Goal: Find specific page/section: Find specific page/section

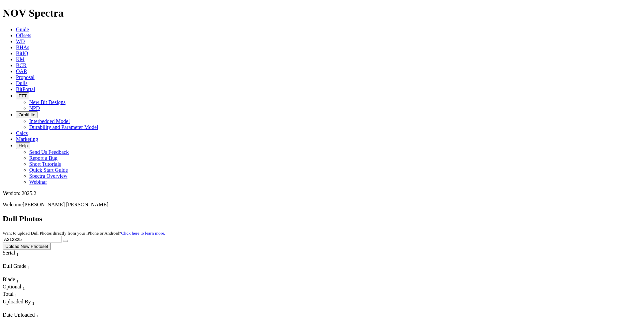
drag, startPoint x: 508, startPoint y: 28, endPoint x: 451, endPoint y: 29, distance: 56.8
click at [451, 214] on div "Dull Photos Want to upload Dull Photos directly from your iPhone or Android? Cl…" at bounding box center [318, 232] width 630 height 36
type input "F316525"
click at [68, 240] on button "submit" at bounding box center [65, 241] width 5 height 2
click at [65, 241] on icon "submit" at bounding box center [65, 241] width 0 height 0
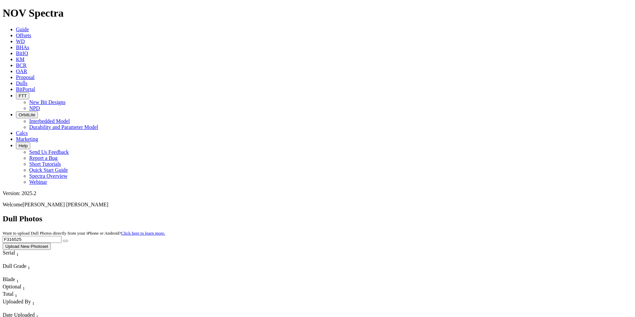
click at [65, 241] on icon "submit" at bounding box center [65, 241] width 0 height 0
drag, startPoint x: 506, startPoint y: 28, endPoint x: 461, endPoint y: 27, distance: 44.2
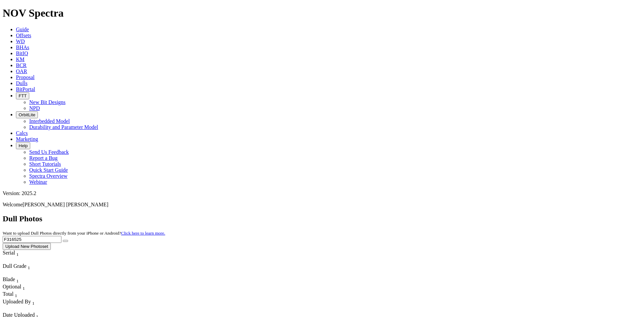
click at [461, 214] on div "Dull Photos Want to upload Dull Photos directly from your iPhone or Android? Cl…" at bounding box center [318, 232] width 630 height 36
click at [61, 236] on input "text" at bounding box center [32, 239] width 59 height 7
paste input "A314727"
click at [68, 240] on button "submit" at bounding box center [65, 241] width 5 height 2
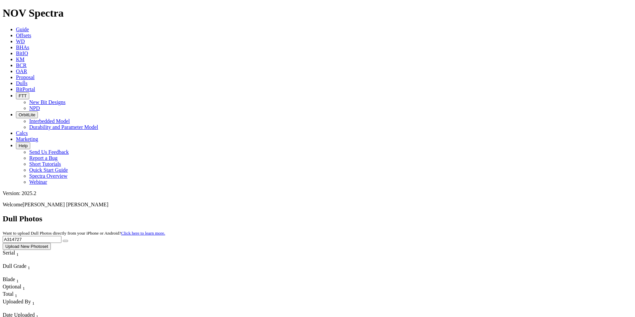
drag, startPoint x: 509, startPoint y: 28, endPoint x: 424, endPoint y: 31, distance: 84.4
click at [424, 214] on div "Dull Photos Want to upload Dull Photos directly from your iPhone or Android? Cl…" at bounding box center [318, 232] width 630 height 36
paste input "5442"
click at [65, 241] on icon "submit" at bounding box center [65, 241] width 0 height 0
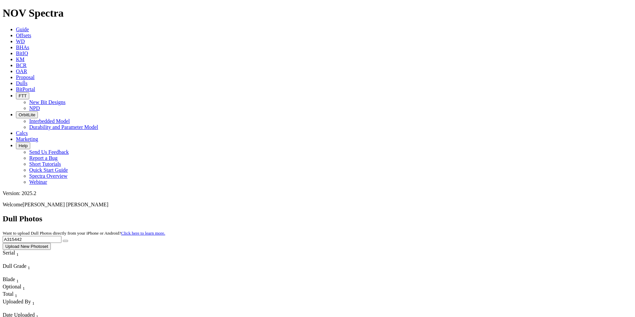
click at [61, 236] on input "A315442" at bounding box center [32, 239] width 59 height 7
drag, startPoint x: 513, startPoint y: 32, endPoint x: 448, endPoint y: 30, distance: 64.5
click at [448, 214] on div "Dull Photos Want to upload Dull Photos directly from your iPhone or Android? Cl…" at bounding box center [318, 232] width 630 height 36
type input "A314160"
click at [68, 240] on button "submit" at bounding box center [65, 241] width 5 height 2
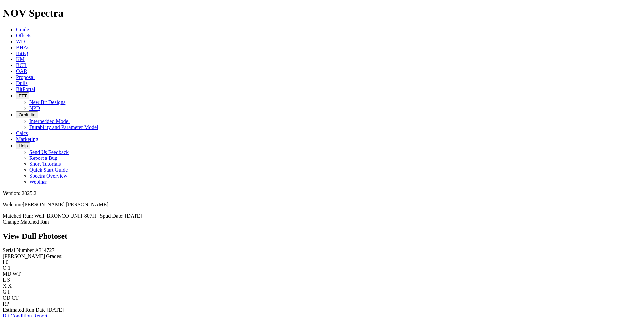
scroll to position [1130, 0]
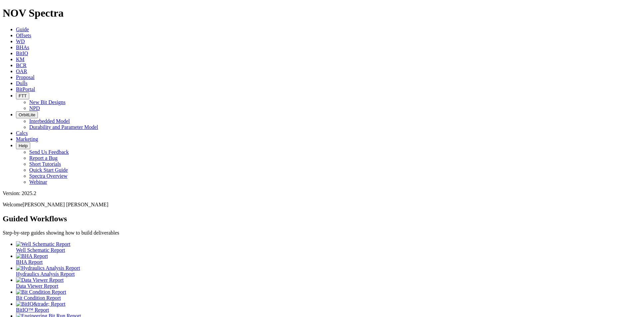
click at [28, 80] on span "Dulls" at bounding box center [22, 83] width 12 height 6
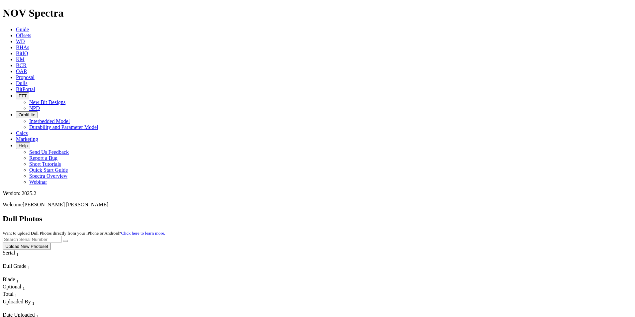
click at [61, 236] on input "text" at bounding box center [32, 239] width 59 height 7
type input "A316514"
click at [68, 240] on button "submit" at bounding box center [65, 241] width 5 height 2
drag, startPoint x: 507, startPoint y: 28, endPoint x: 460, endPoint y: 24, distance: 47.0
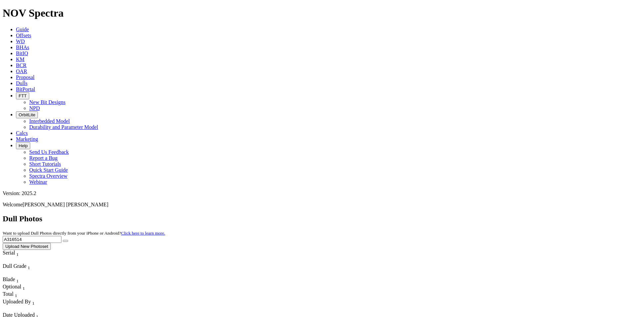
click at [460, 214] on div "Dull Photos Want to upload Dull Photos directly from your iPhone or Android? Cl…" at bounding box center [318, 232] width 630 height 36
paste input "text"
click at [65, 241] on icon "submit" at bounding box center [65, 241] width 0 height 0
click at [61, 236] on input "A317733" at bounding box center [32, 239] width 59 height 7
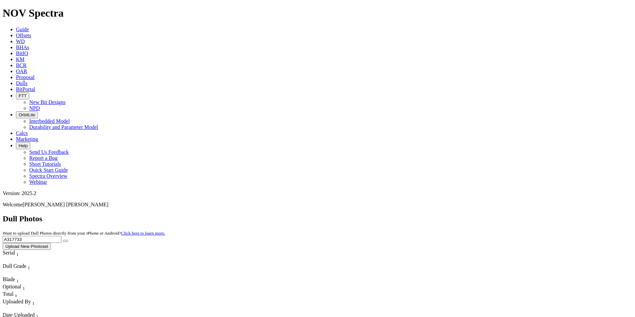
drag, startPoint x: 496, startPoint y: 34, endPoint x: 463, endPoint y: 34, distance: 32.6
click at [463, 214] on div "Dull Photos Want to upload Dull Photos directly from your iPhone or Android? Cl…" at bounding box center [318, 232] width 630 height 36
paste input "3"
type input "A317333"
click at [507, 214] on div "Dull Photos Want to upload Dull Photos directly from your iPhone or Android? Cl…" at bounding box center [318, 232] width 630 height 36
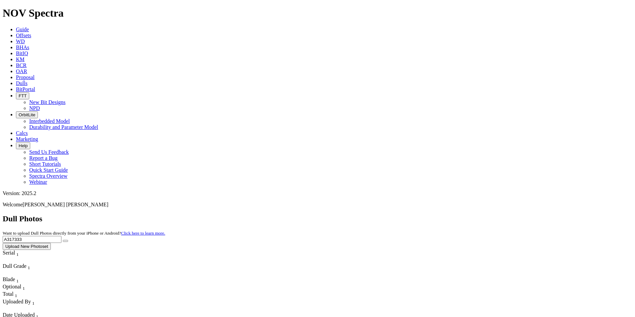
click at [68, 240] on button "submit" at bounding box center [65, 241] width 5 height 2
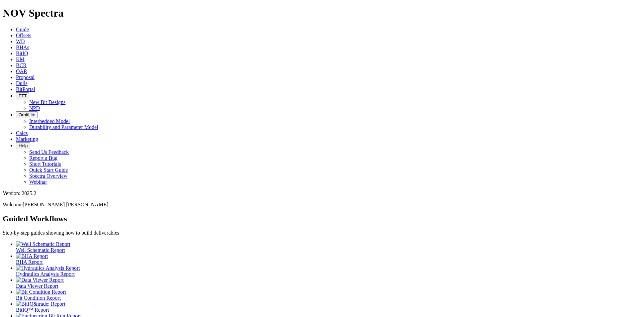
click at [28, 80] on link "Dulls" at bounding box center [22, 83] width 12 height 6
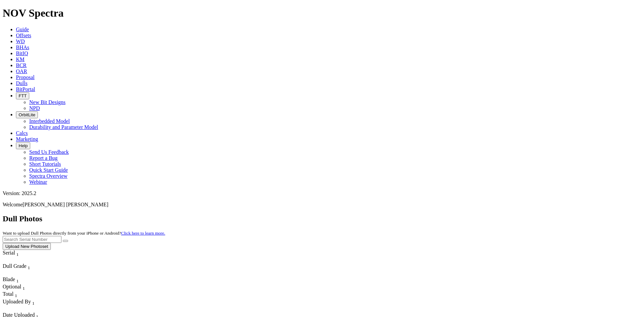
click at [61, 236] on input "text" at bounding box center [32, 239] width 59 height 7
click at [68, 240] on button "submit" at bounding box center [65, 241] width 5 height 2
click at [61, 236] on input "F316747" at bounding box center [32, 239] width 59 height 7
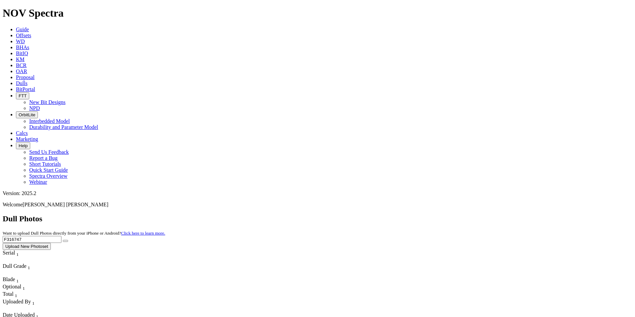
drag, startPoint x: 501, startPoint y: 31, endPoint x: 424, endPoint y: 30, distance: 76.4
click at [424, 214] on div "Dull Photos Want to upload Dull Photos directly from your iPhone or Android? Cl…" at bounding box center [318, 232] width 630 height 36
type input "A316396"
click at [68, 240] on button "submit" at bounding box center [65, 241] width 5 height 2
drag, startPoint x: 504, startPoint y: 29, endPoint x: 438, endPoint y: 36, distance: 66.6
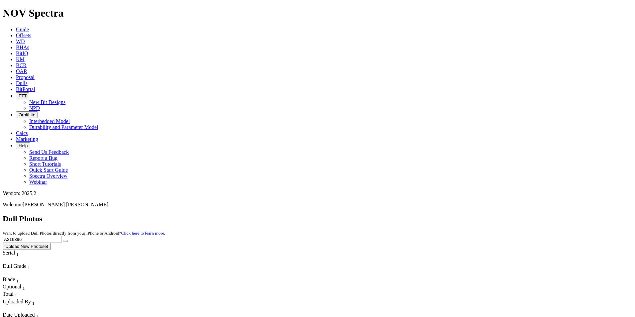
click at [438, 214] on div "Dull Photos Want to upload Dull Photos directly from your iPhone or Android? Cl…" at bounding box center [318, 232] width 630 height 36
click at [68, 240] on button "submit" at bounding box center [65, 241] width 5 height 2
